Goal: Task Accomplishment & Management: Use online tool/utility

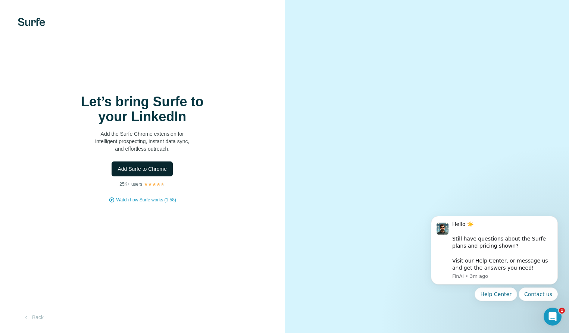
click at [141, 169] on span "Add Surfe to Chrome" at bounding box center [142, 168] width 49 height 7
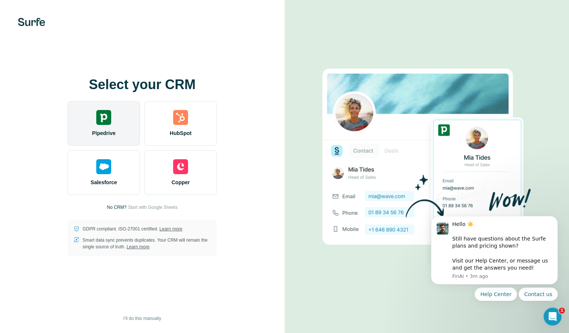
click at [102, 119] on img at bounding box center [103, 117] width 15 height 15
click at [105, 123] on img at bounding box center [103, 117] width 15 height 15
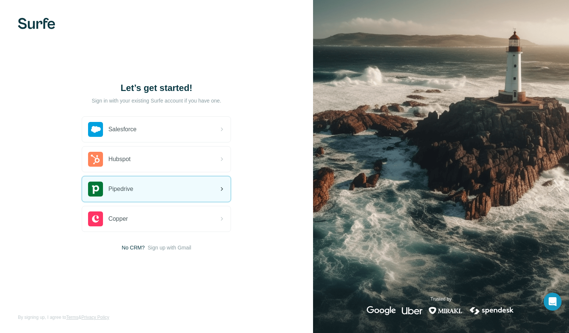
click at [101, 190] on img at bounding box center [95, 189] width 15 height 15
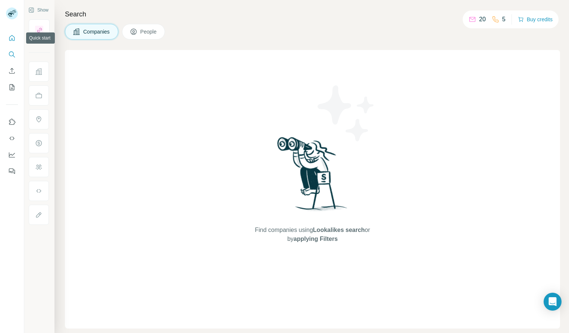
click at [11, 35] on icon "Quick start" at bounding box center [11, 37] width 7 height 7
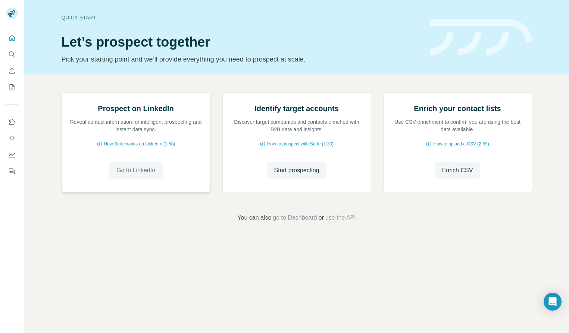
click at [144, 175] on span "Go to LinkedIn" at bounding box center [135, 170] width 39 height 9
